Goal: Information Seeking & Learning: Learn about a topic

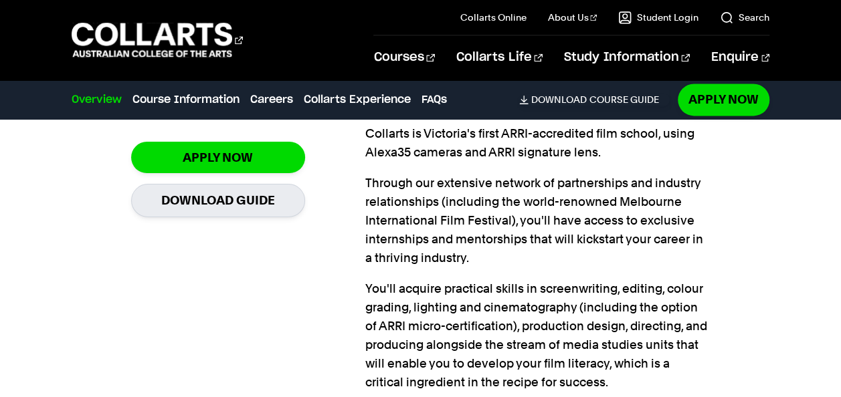
scroll to position [950, 0]
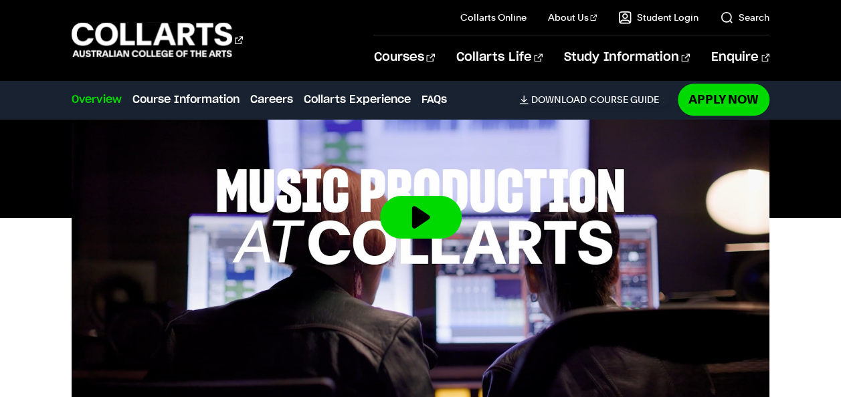
scroll to position [515, 0]
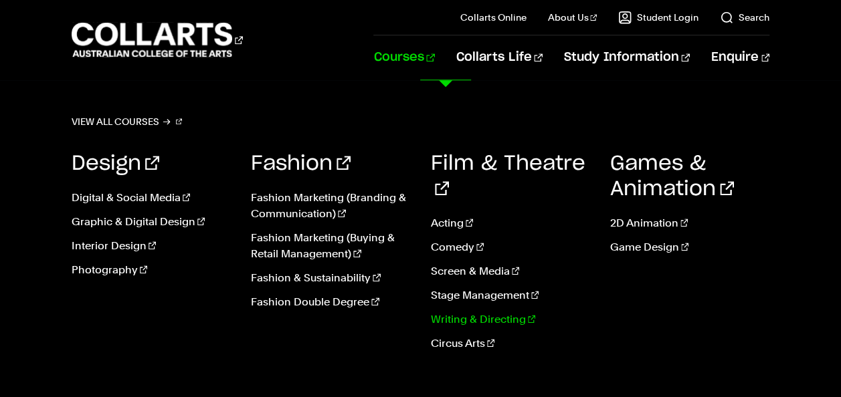
click at [458, 312] on link "Writing & Directing" at bounding box center [510, 320] width 159 height 16
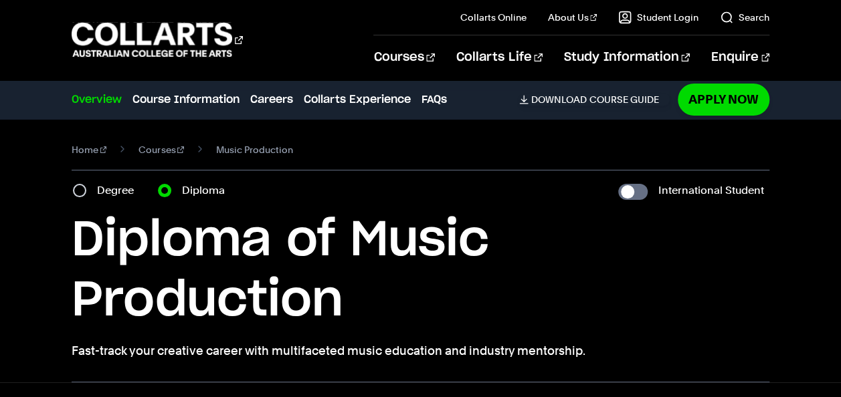
scroll to position [302, 0]
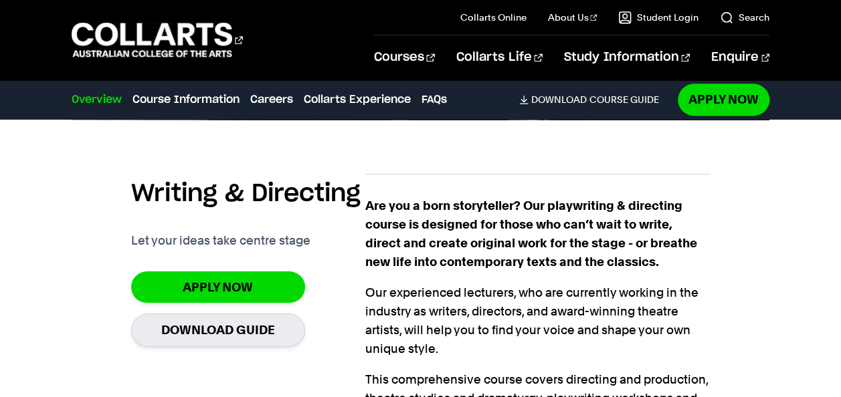
scroll to position [854, 0]
